Goal: Share content

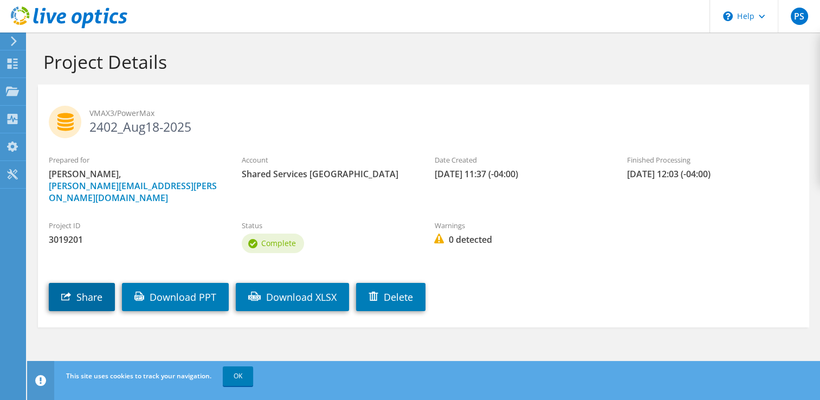
click at [84, 283] on link "Share" at bounding box center [82, 297] width 66 height 28
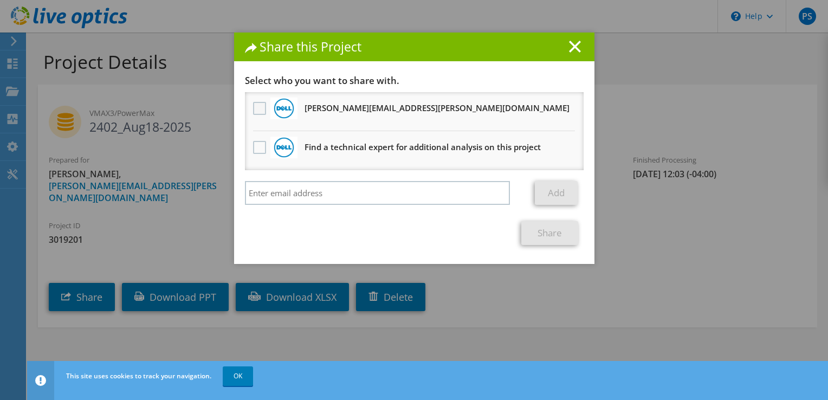
click at [258, 108] on label at bounding box center [261, 108] width 16 height 13
click at [0, 0] on input "checkbox" at bounding box center [0, 0] width 0 height 0
click at [550, 229] on link "Share" at bounding box center [549, 233] width 57 height 24
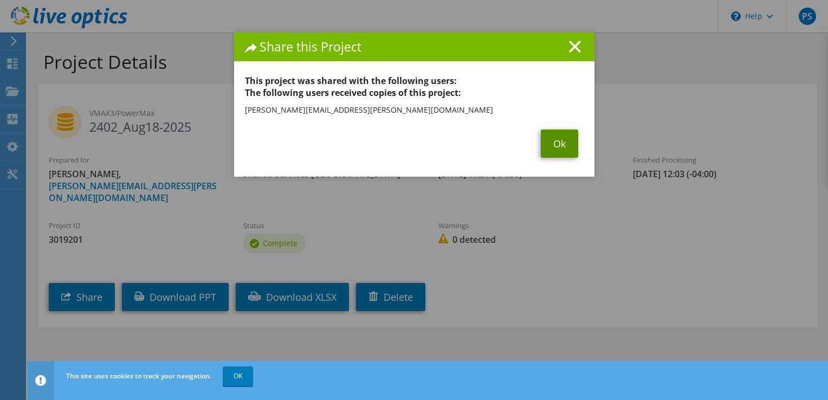
click at [553, 139] on link "Ok" at bounding box center [559, 144] width 37 height 28
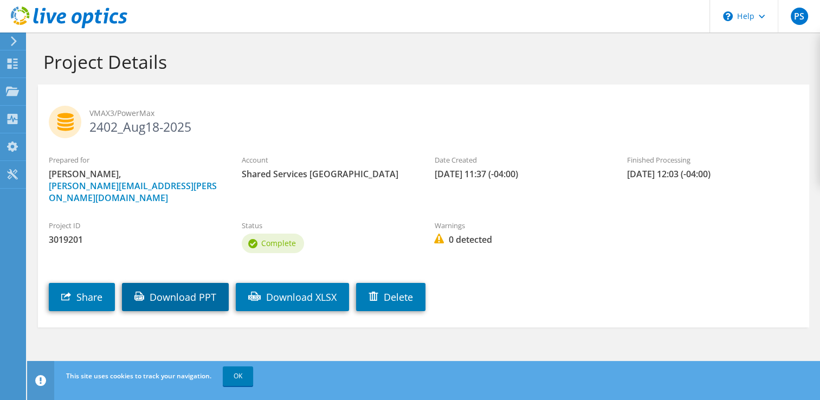
click at [198, 283] on link "Download PPT" at bounding box center [175, 297] width 107 height 28
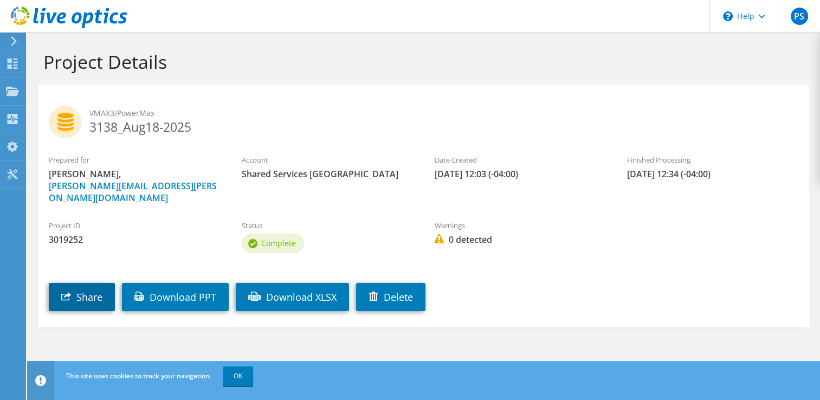
click at [107, 283] on link "Share" at bounding box center [82, 297] width 66 height 28
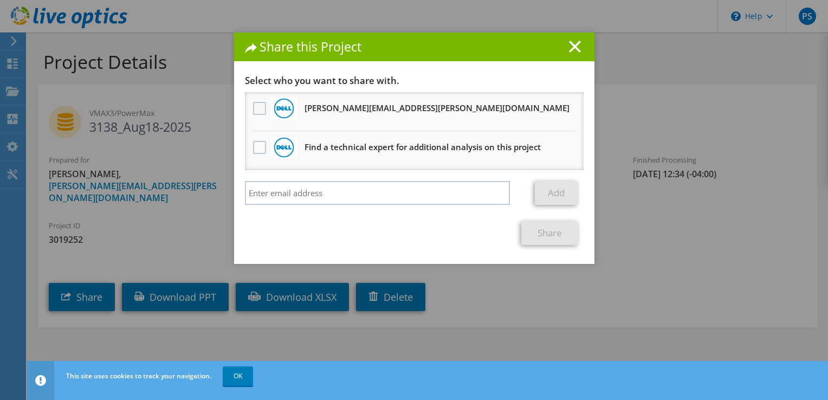
click at [256, 107] on label at bounding box center [261, 108] width 16 height 13
click at [0, 0] on input "checkbox" at bounding box center [0, 0] width 0 height 0
click at [542, 232] on link "Share" at bounding box center [549, 233] width 57 height 24
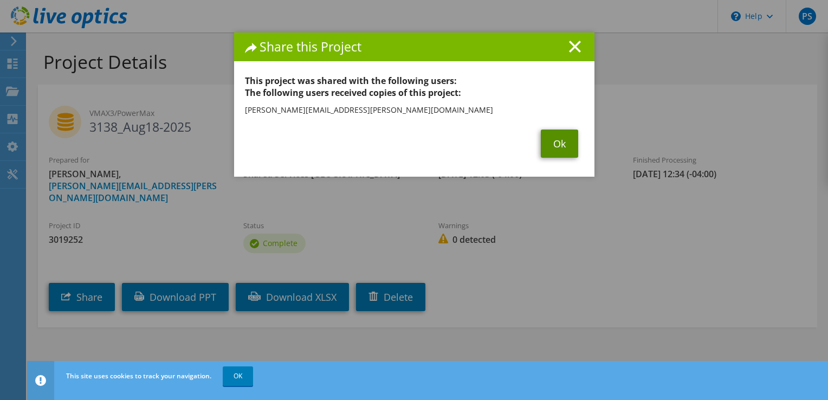
click at [545, 146] on link "Ok" at bounding box center [559, 144] width 37 height 28
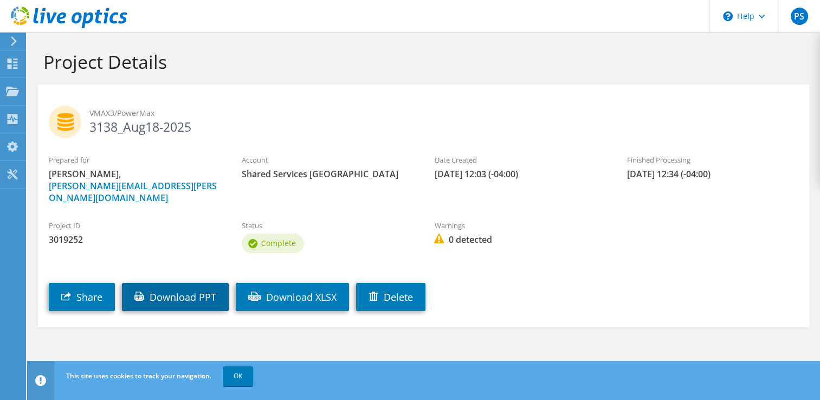
click at [182, 283] on link "Download PPT" at bounding box center [175, 297] width 107 height 28
